Goal: Find specific page/section: Find specific page/section

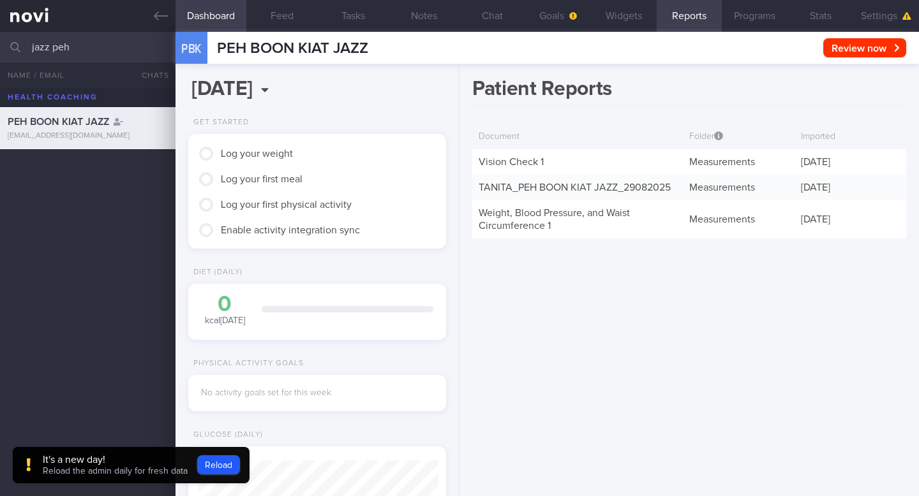
scroll to position [-511, 0]
click at [79, 52] on input "jazz peh" at bounding box center [459, 47] width 919 height 31
type input "j"
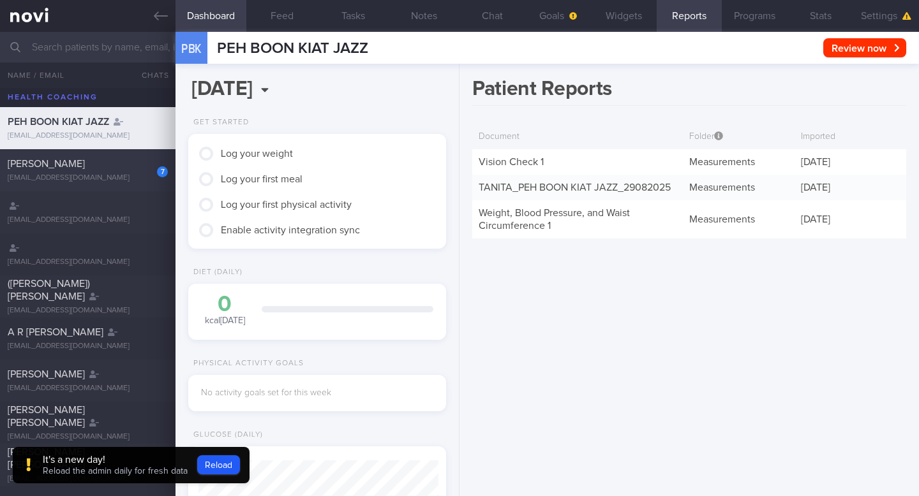
click at [42, 179] on div "[EMAIL_ADDRESS][DOMAIN_NAME]" at bounding box center [88, 179] width 160 height 10
type input "[DATE]"
select select "7"
